Goal: Information Seeking & Learning: Learn about a topic

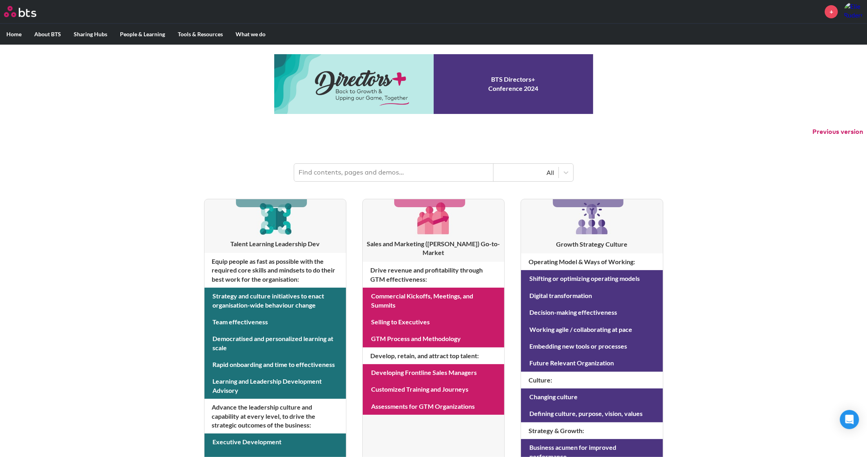
click at [416, 179] on input "text" at bounding box center [393, 173] width 199 height 18
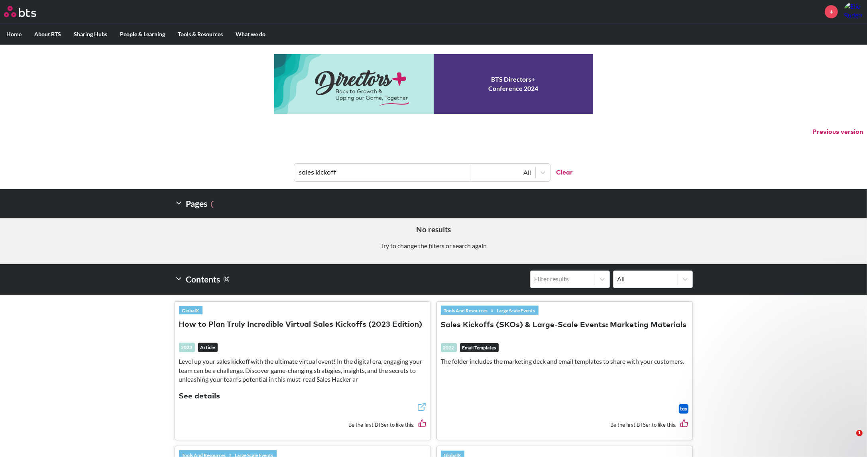
type input "sales kickoff"
click at [542, 326] on button "Sales Kickoffs (SKOs) & Large-Scale Events: Marketing Materials" at bounding box center [564, 325] width 246 height 11
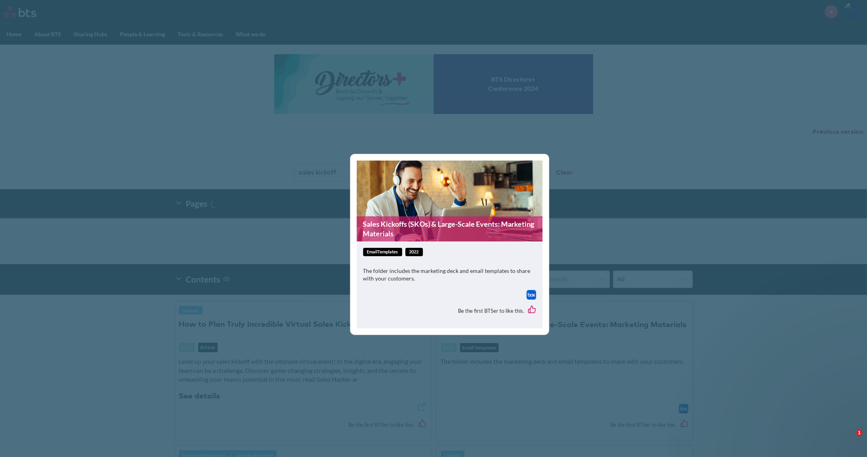
click at [527, 296] on img at bounding box center [532, 295] width 10 height 10
click at [268, 252] on div "Sales Kickoffs (SKOs) & Large-Scale Events: Marketing Materials emailTemplates …" at bounding box center [433, 228] width 867 height 457
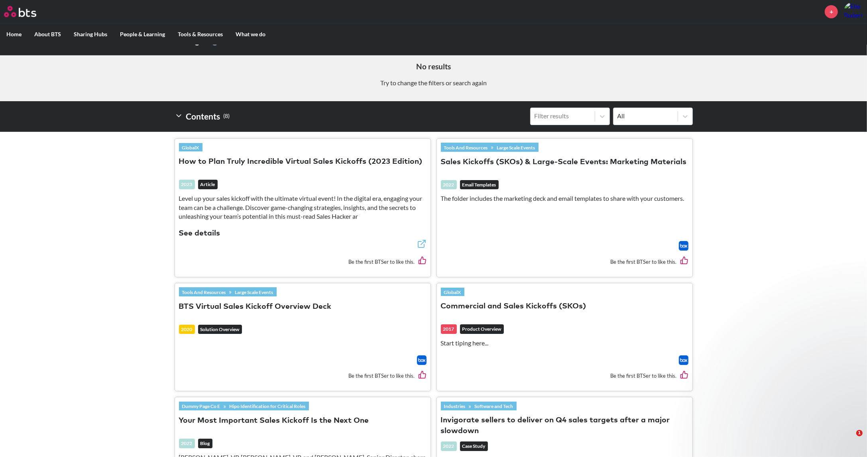
scroll to position [166, 0]
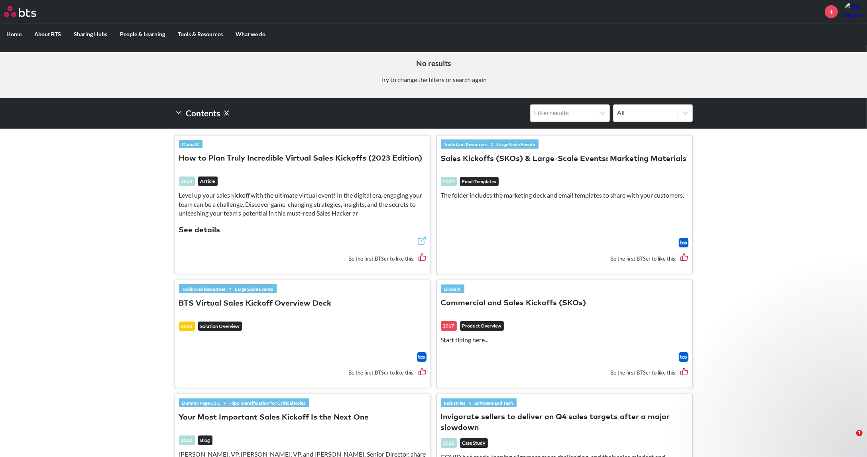
click at [419, 357] on img at bounding box center [422, 358] width 10 height 10
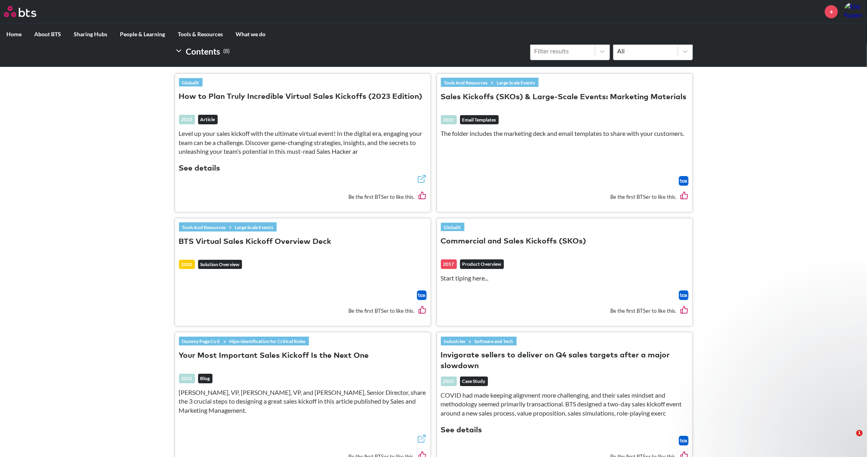
scroll to position [228, 0]
click at [686, 294] on img at bounding box center [684, 296] width 10 height 10
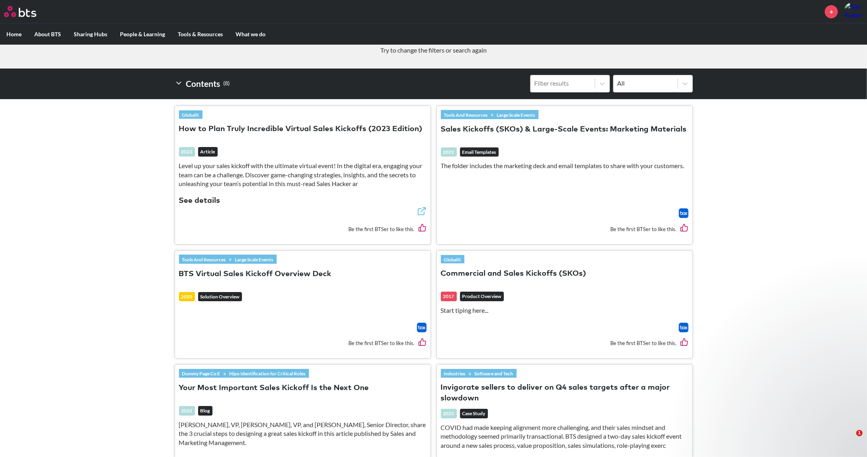
scroll to position [175, 0]
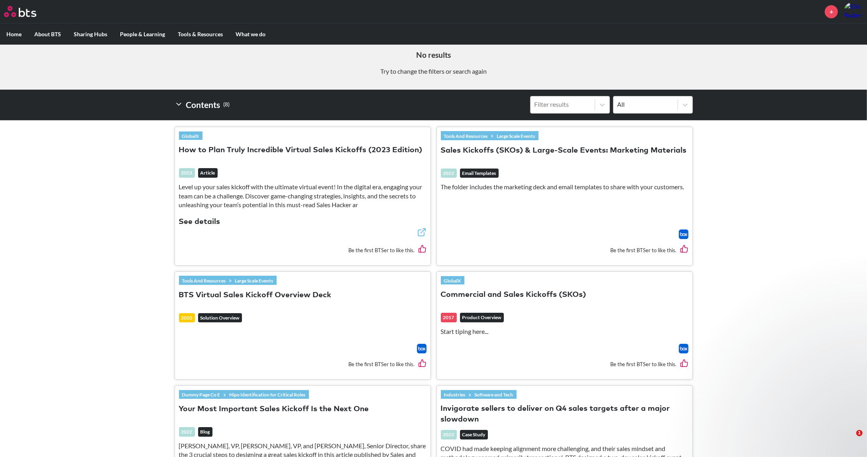
click at [683, 232] on img at bounding box center [684, 235] width 10 height 10
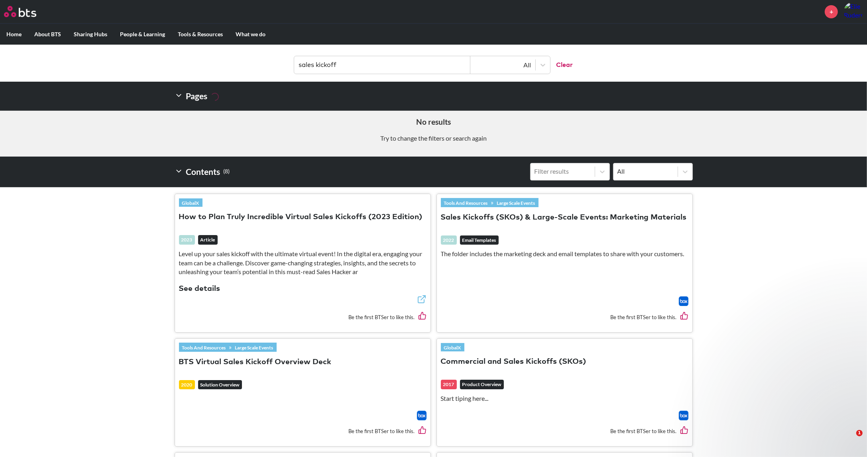
scroll to position [107, 0]
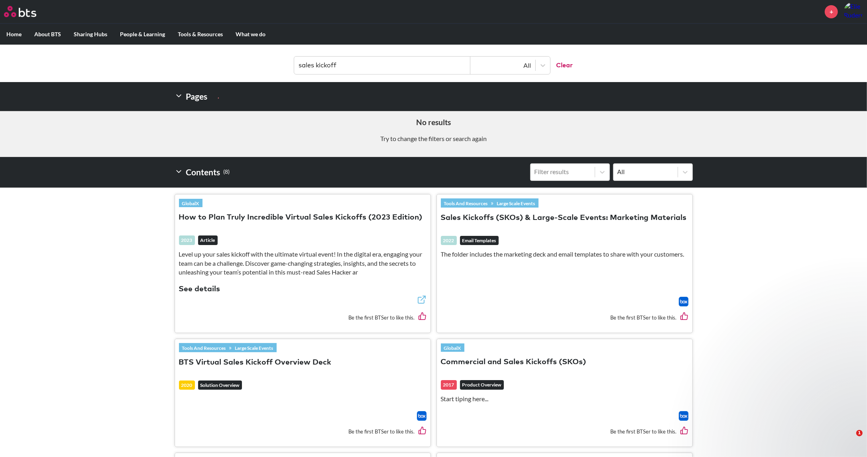
click at [686, 298] on img at bounding box center [684, 302] width 10 height 10
